Goal: Task Accomplishment & Management: Complete application form

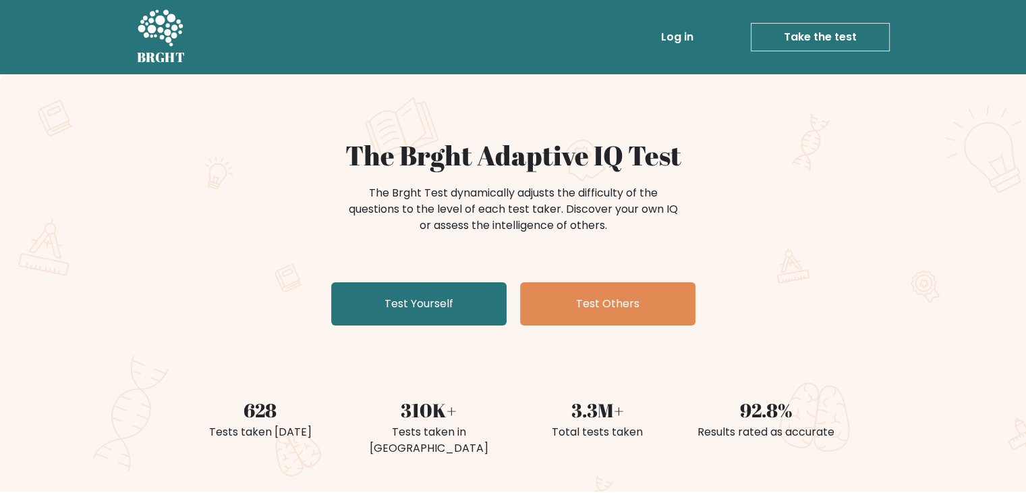
scroll to position [27, 0]
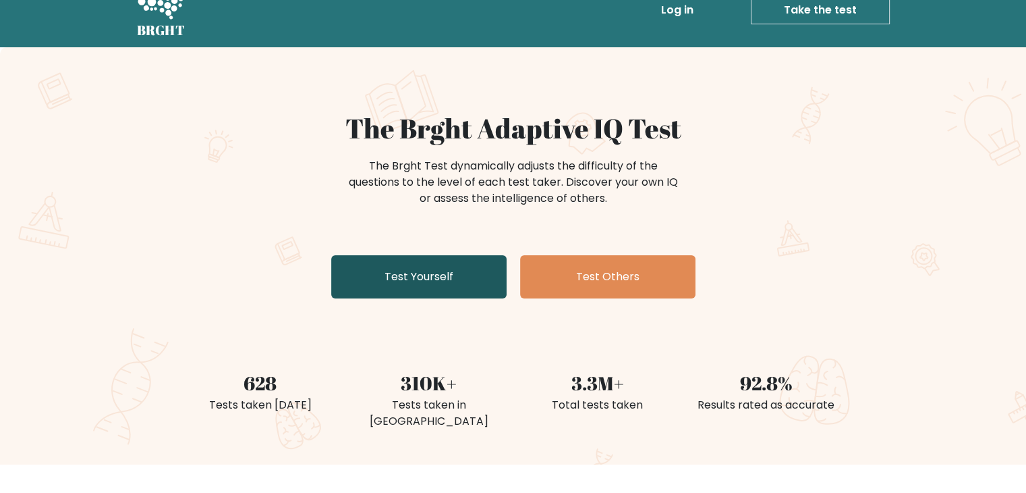
click at [449, 268] on link "Test Yourself" at bounding box center [418, 276] width 175 height 43
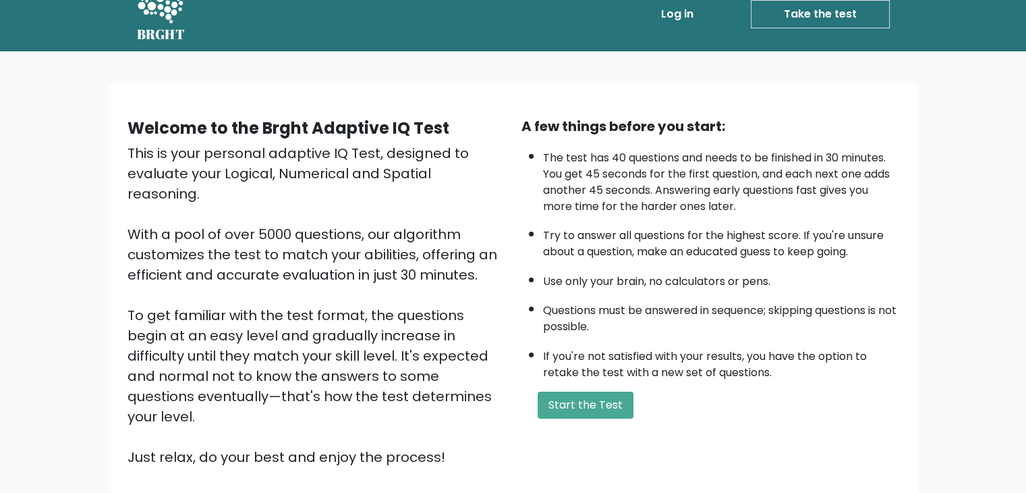
scroll to position [27, 0]
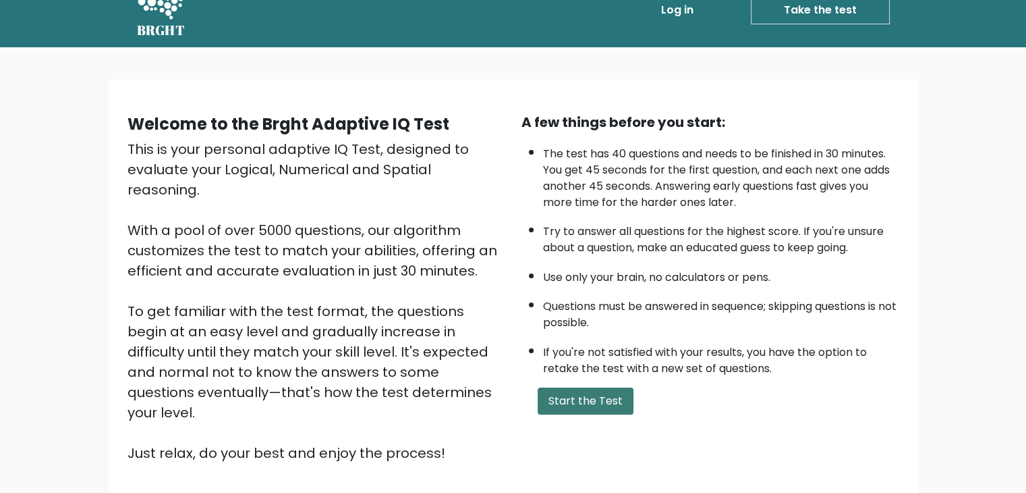
click at [570, 387] on button "Start the Test" at bounding box center [586, 400] width 96 height 27
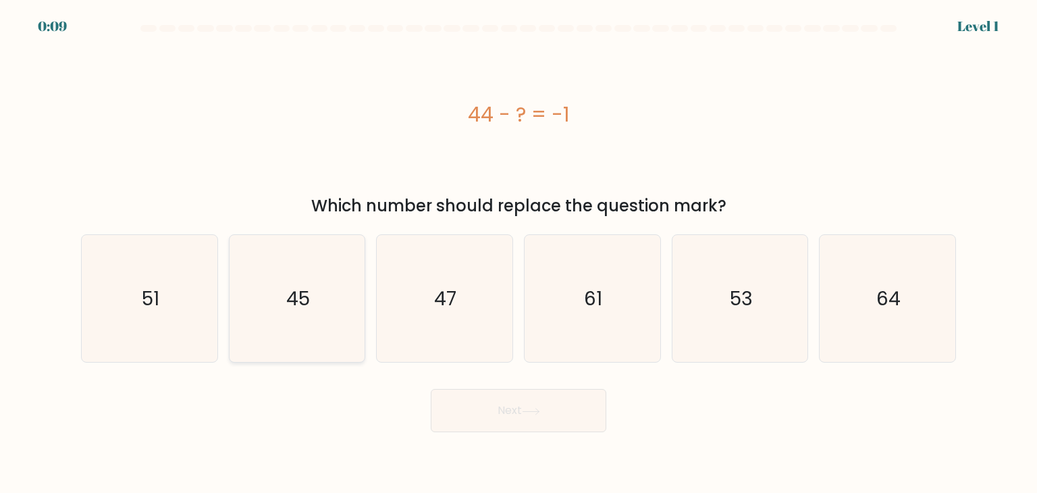
click at [297, 305] on text "45" at bounding box center [298, 298] width 24 height 27
click at [518, 253] on input "b. 45" at bounding box center [518, 249] width 1 height 7
radio input "true"
click at [511, 404] on button "Next" at bounding box center [518, 410] width 175 height 43
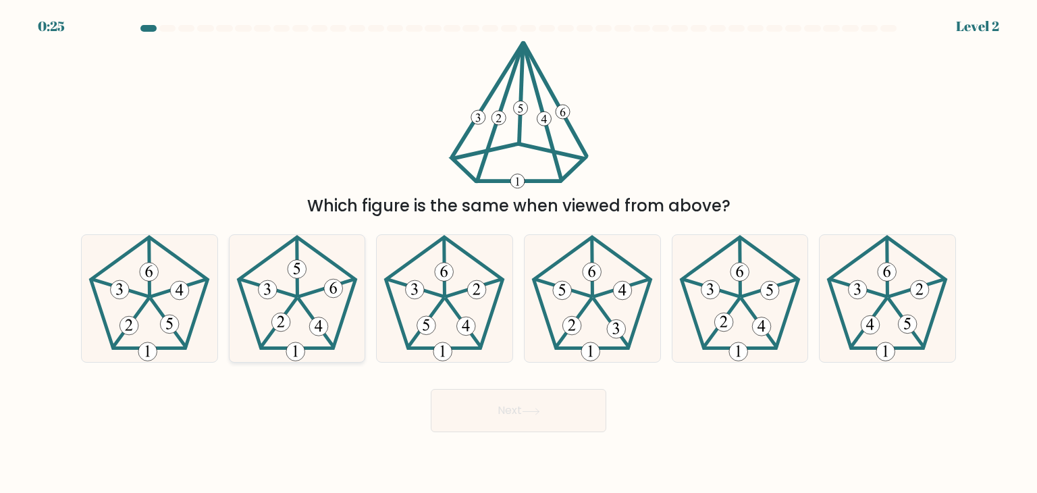
click at [260, 308] on icon at bounding box center [296, 298] width 127 height 127
click at [518, 253] on input "b." at bounding box center [518, 249] width 1 height 7
radio input "true"
click at [548, 419] on button "Next" at bounding box center [518, 410] width 175 height 43
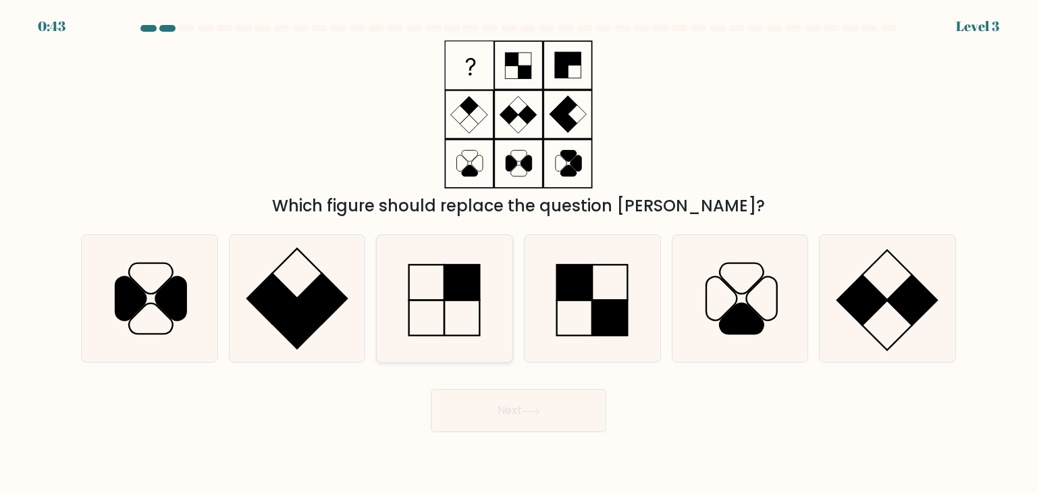
click at [443, 307] on icon at bounding box center [444, 298] width 127 height 127
click at [518, 253] on input "c." at bounding box center [518, 249] width 1 height 7
radio input "true"
click at [534, 422] on button "Next" at bounding box center [518, 410] width 175 height 43
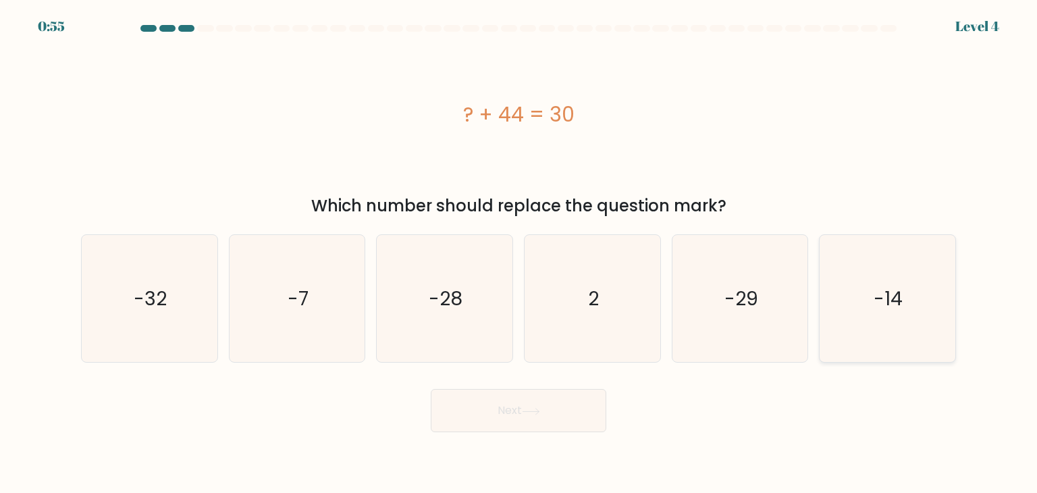
click at [916, 327] on icon "-14" at bounding box center [886, 298] width 127 height 127
click at [519, 253] on input "f. -14" at bounding box center [518, 249] width 1 height 7
radio input "true"
click at [551, 423] on button "Next" at bounding box center [518, 410] width 175 height 43
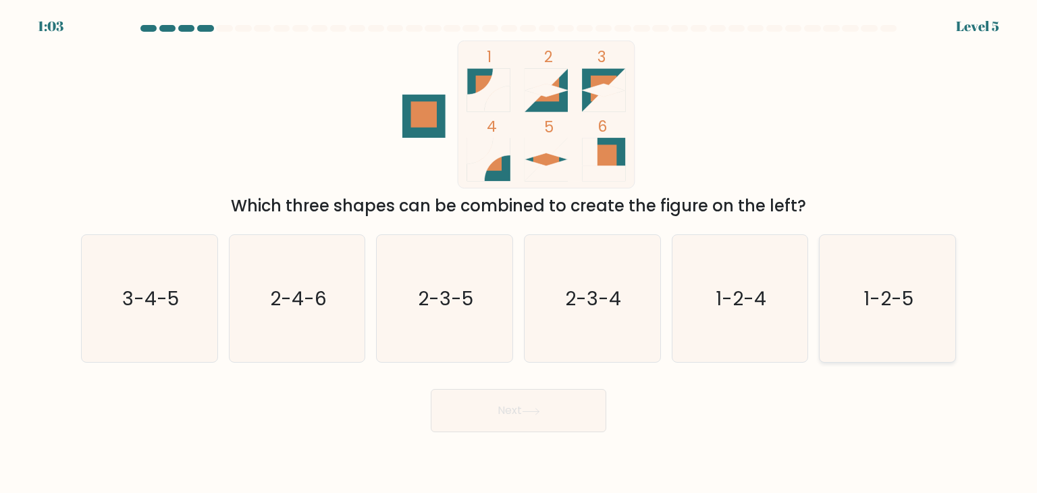
click at [893, 295] on text "1-2-5" at bounding box center [888, 298] width 50 height 27
click at [519, 253] on input "f. 1-2-5" at bounding box center [518, 249] width 1 height 7
radio input "true"
click at [483, 422] on button "Next" at bounding box center [518, 410] width 175 height 43
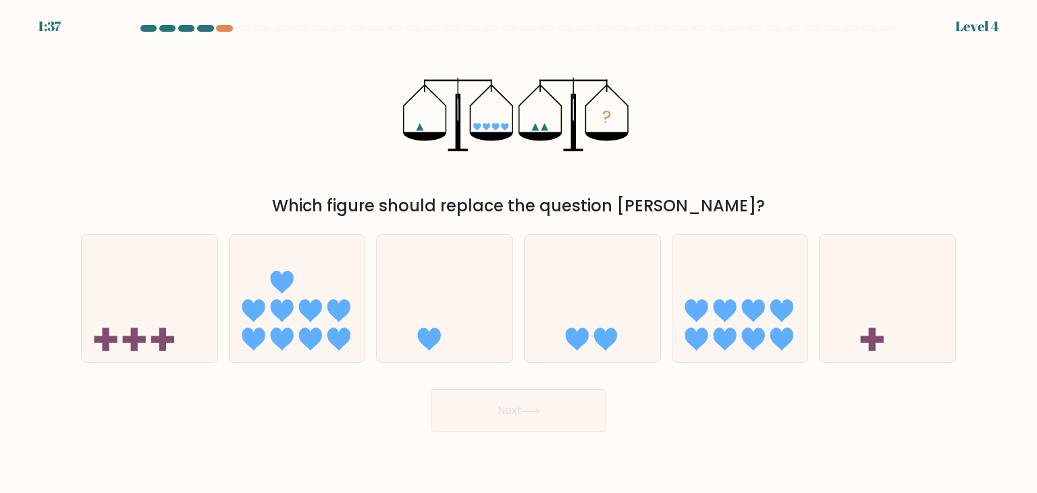
click at [205, 26] on div at bounding box center [205, 28] width 16 height 7
click at [221, 30] on div at bounding box center [224, 28] width 16 height 7
drag, startPoint x: 209, startPoint y: 28, endPoint x: 244, endPoint y: 27, distance: 35.8
click at [244, 27] on at bounding box center [518, 28] width 759 height 7
click at [244, 27] on div at bounding box center [243, 28] width 16 height 7
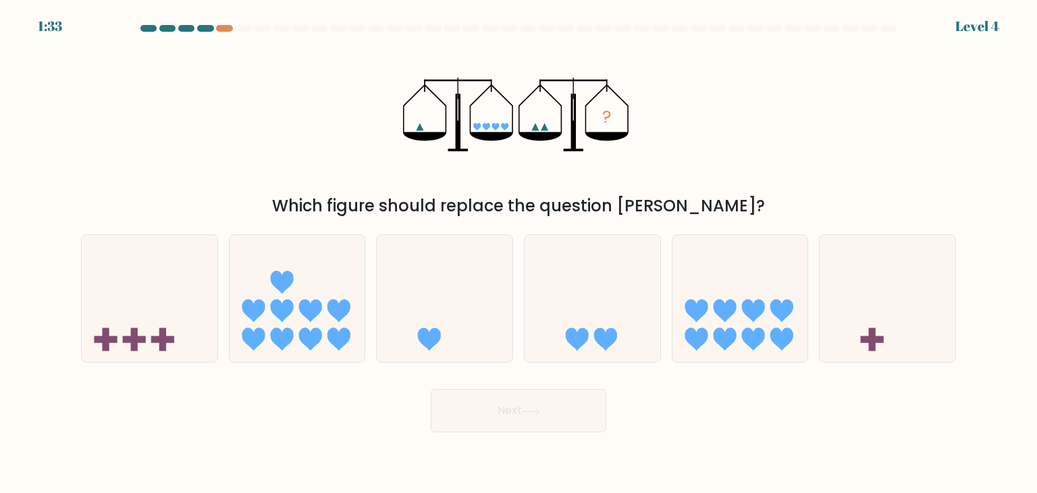
drag, startPoint x: 244, startPoint y: 27, endPoint x: 207, endPoint y: 29, distance: 37.2
click at [207, 29] on at bounding box center [518, 28] width 759 height 7
click at [207, 29] on div at bounding box center [205, 28] width 16 height 7
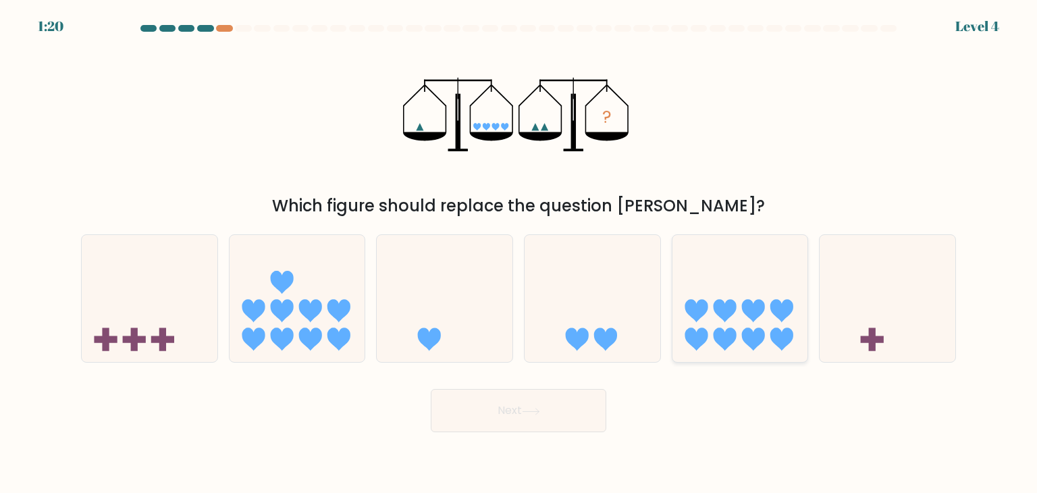
click at [769, 333] on icon at bounding box center [740, 298] width 136 height 112
click at [519, 253] on input "e." at bounding box center [518, 249] width 1 height 7
radio input "true"
click at [527, 413] on icon at bounding box center [531, 411] width 18 height 7
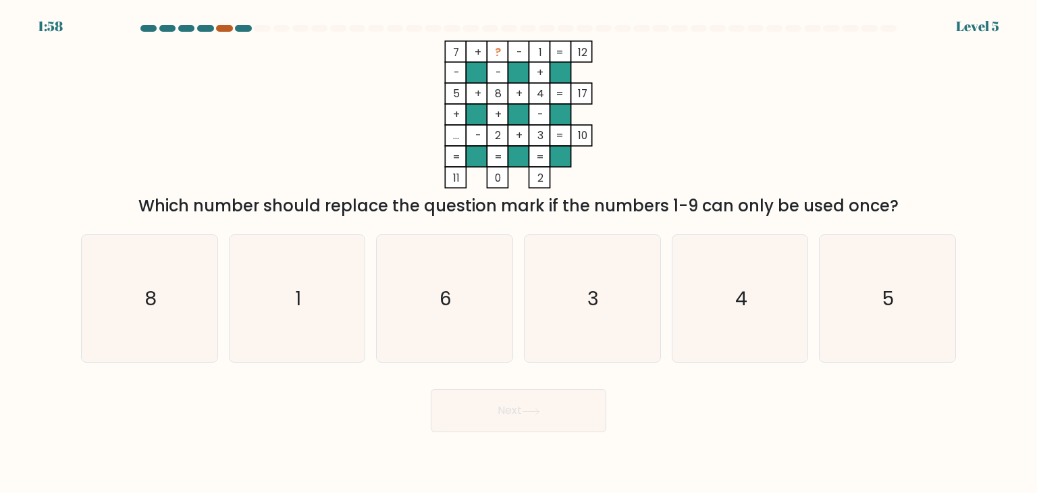
click at [227, 30] on div at bounding box center [224, 28] width 16 height 7
drag, startPoint x: 256, startPoint y: 20, endPoint x: 315, endPoint y: 55, distance: 69.0
click at [315, 55] on body "1:52 Level 5" at bounding box center [518, 246] width 1037 height 493
click at [294, 64] on div "7 + ? - 1 12 - - + 5 + 8 + 4 17 + + - ... - 2 + 3 = 10 = = = = 11 0 2 = Which n…" at bounding box center [518, 128] width 891 height 177
click at [418, 302] on icon "6" at bounding box center [444, 298] width 127 height 127
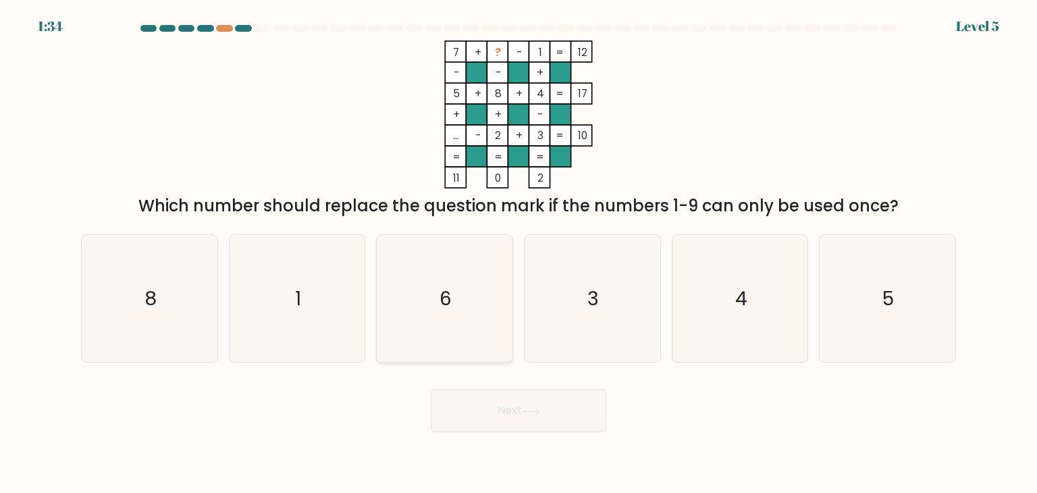
click at [518, 253] on input "c. 6" at bounding box center [518, 249] width 1 height 7
radio input "true"
click at [539, 435] on body "1:33 Level 5" at bounding box center [518, 246] width 1037 height 493
click at [529, 418] on button "Next" at bounding box center [518, 410] width 175 height 43
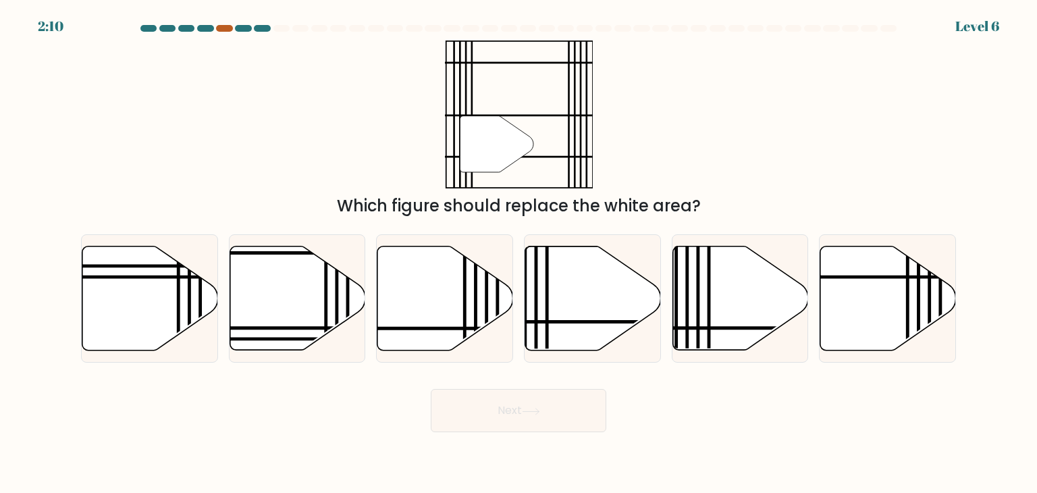
click at [226, 28] on div at bounding box center [224, 28] width 16 height 7
click at [557, 298] on icon at bounding box center [593, 298] width 136 height 104
click at [519, 253] on input "d." at bounding box center [518, 249] width 1 height 7
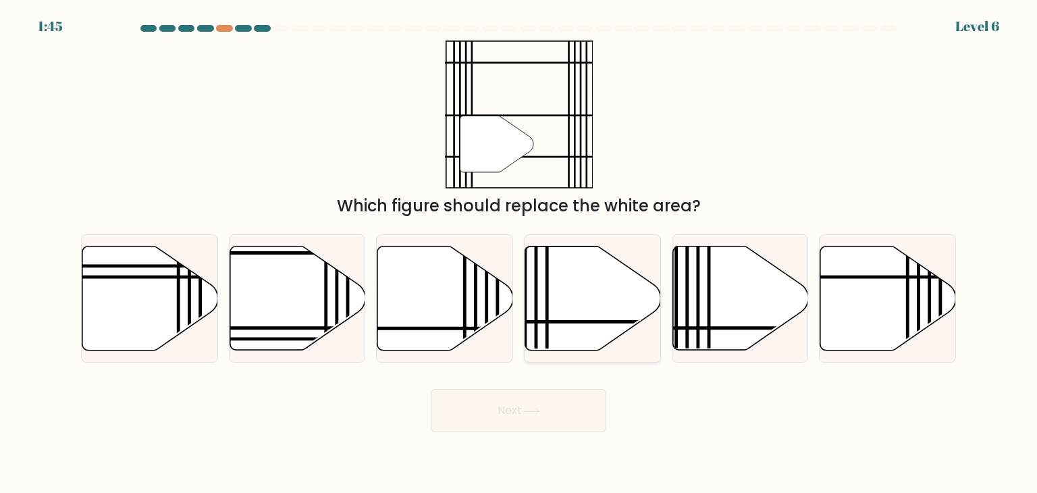
radio input "true"
click at [524, 422] on button "Next" at bounding box center [518, 410] width 175 height 43
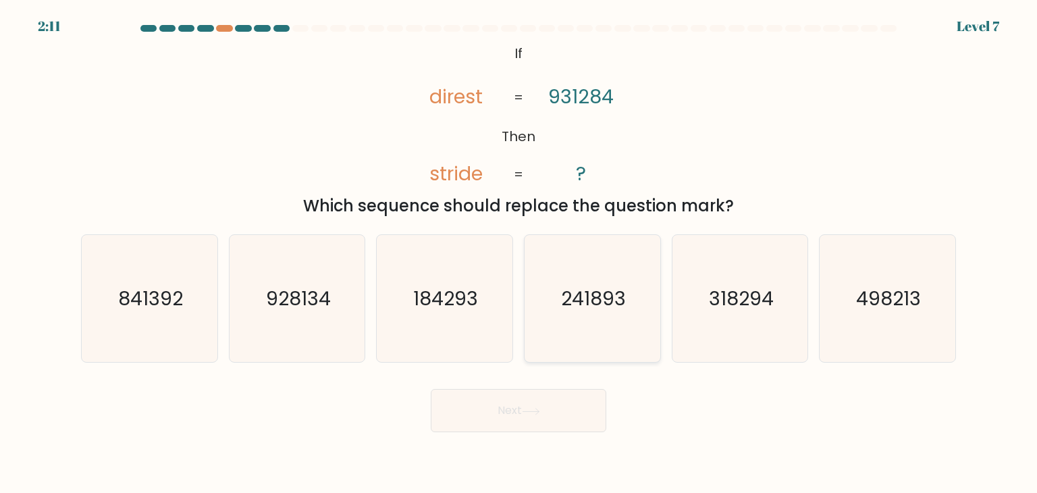
click at [614, 306] on text "241893" at bounding box center [593, 298] width 65 height 27
click at [519, 253] on input "d. 241893" at bounding box center [518, 249] width 1 height 7
radio input "true"
click at [543, 422] on button "Next" at bounding box center [518, 410] width 175 height 43
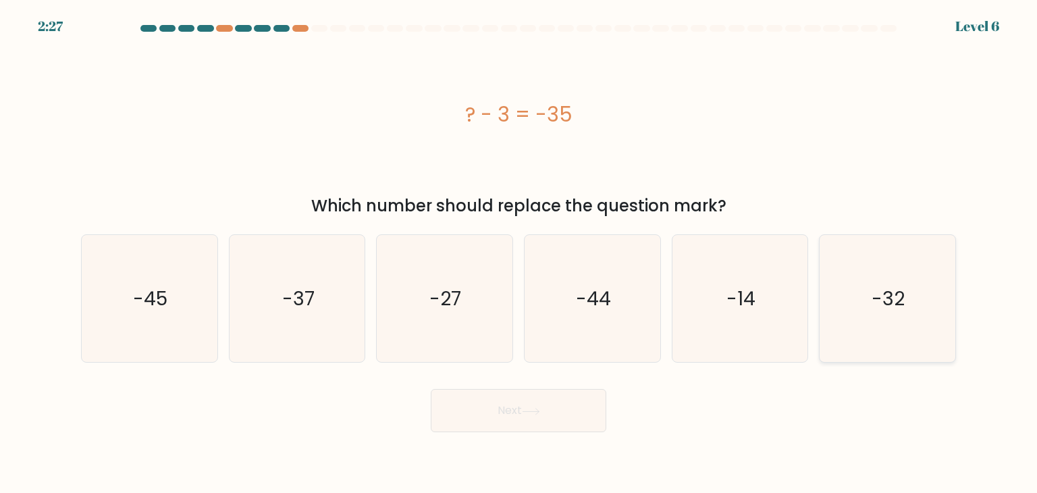
click at [898, 295] on text "-32" at bounding box center [888, 298] width 33 height 27
click at [519, 253] on input "f. -32" at bounding box center [518, 249] width 1 height 7
radio input "true"
click at [567, 421] on button "Next" at bounding box center [518, 410] width 175 height 43
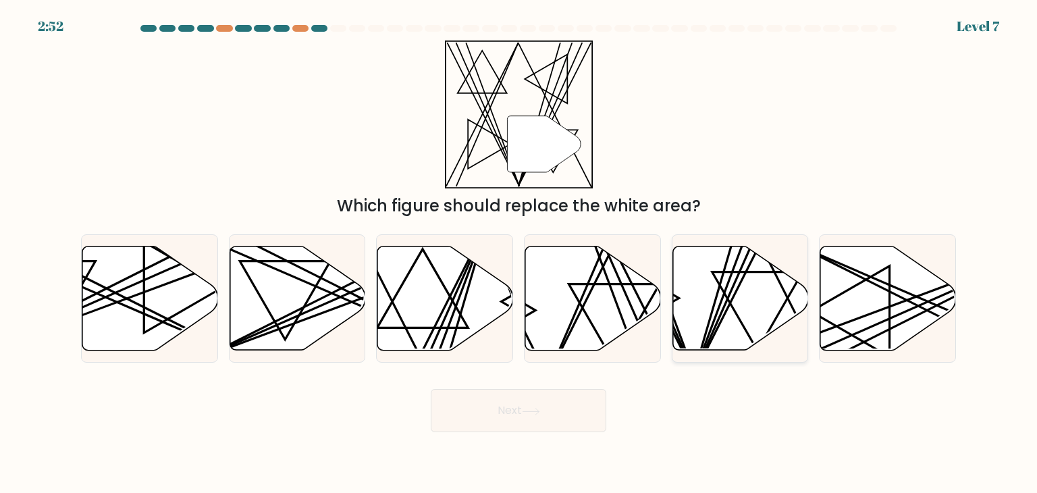
click at [715, 304] on icon at bounding box center [740, 298] width 136 height 104
click at [519, 253] on input "e." at bounding box center [518, 249] width 1 height 7
radio input "true"
click at [547, 406] on button "Next" at bounding box center [518, 410] width 175 height 43
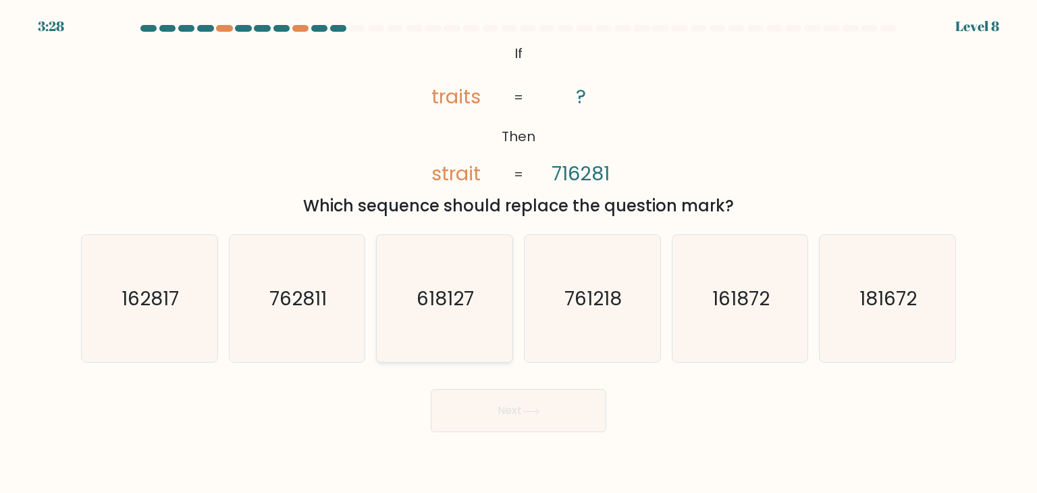
click at [428, 310] on text "618127" at bounding box center [445, 298] width 57 height 27
click at [518, 253] on input "c. 618127" at bounding box center [518, 249] width 1 height 7
radio input "true"
click at [518, 418] on button "Next" at bounding box center [518, 410] width 175 height 43
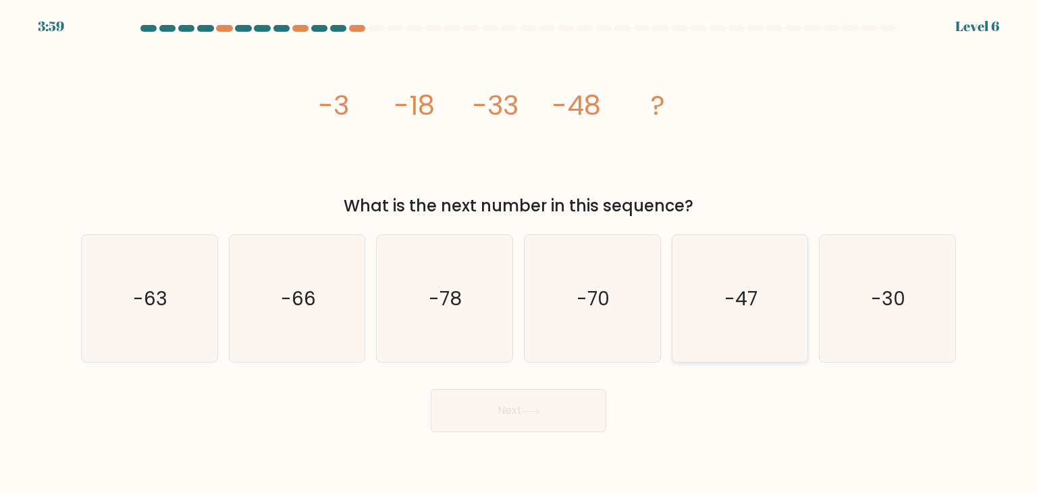
click at [739, 312] on icon "-47" at bounding box center [739, 298] width 127 height 127
click at [519, 253] on input "e. -47" at bounding box center [518, 249] width 1 height 7
radio input "true"
click at [530, 404] on button "Next" at bounding box center [518, 410] width 175 height 43
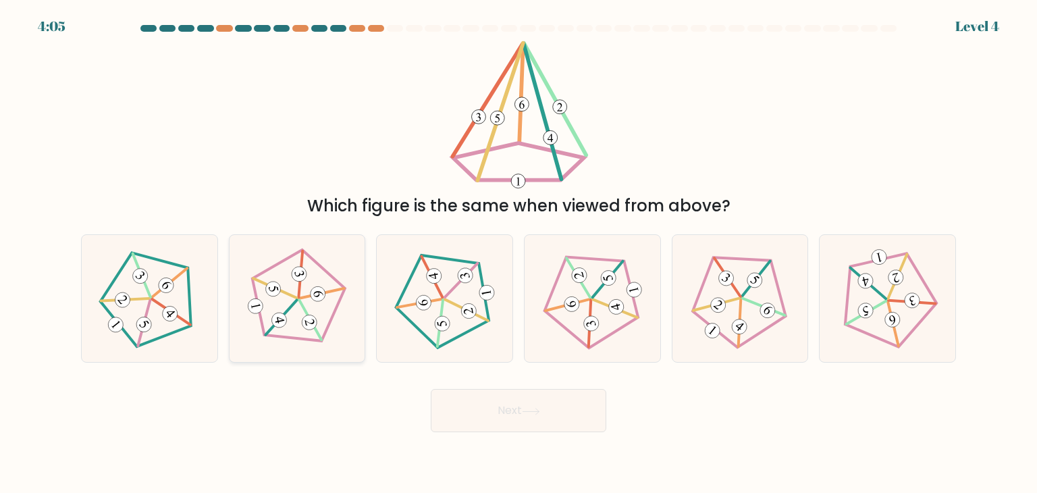
click at [281, 323] on 517 at bounding box center [279, 320] width 18 height 18
click at [518, 253] on input "b." at bounding box center [518, 249] width 1 height 7
radio input "true"
click at [531, 403] on button "Next" at bounding box center [518, 410] width 175 height 43
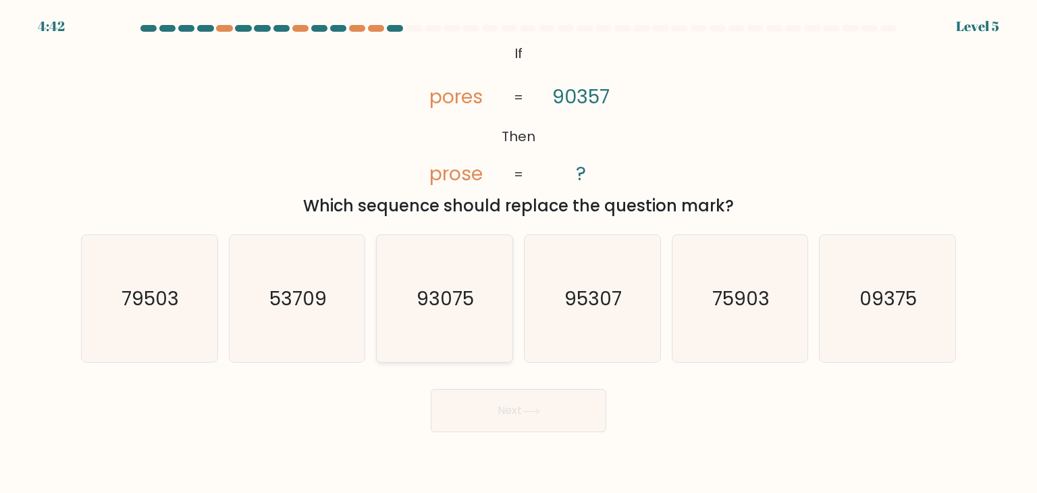
click at [441, 310] on text "93075" at bounding box center [445, 298] width 57 height 27
click at [518, 253] on input "c. 93075" at bounding box center [518, 249] width 1 height 7
radio input "true"
click at [488, 416] on button "Next" at bounding box center [518, 410] width 175 height 43
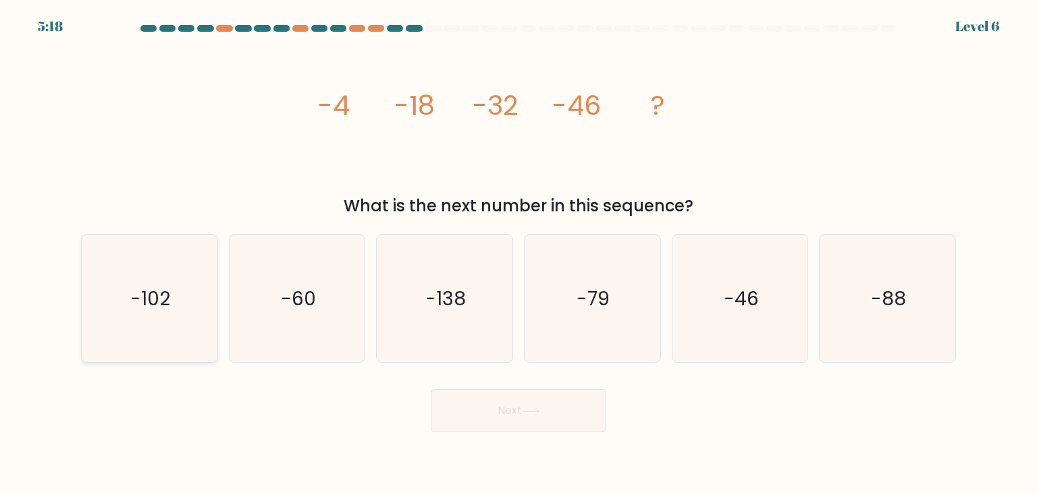
click at [181, 311] on icon "-102" at bounding box center [149, 298] width 127 height 127
click at [518, 253] on input "a. -102" at bounding box center [518, 249] width 1 height 7
radio input "true"
click at [521, 419] on button "Next" at bounding box center [518, 410] width 175 height 43
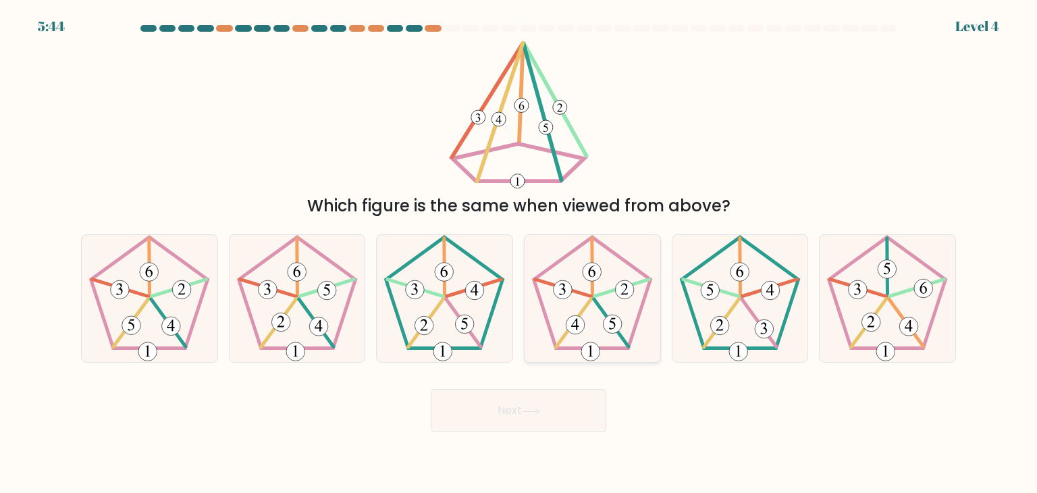
click at [539, 271] on icon at bounding box center [591, 298] width 127 height 127
click at [519, 253] on input "d." at bounding box center [518, 249] width 1 height 7
radio input "true"
click at [518, 406] on button "Next" at bounding box center [518, 410] width 175 height 43
